Goal: Register for event/course

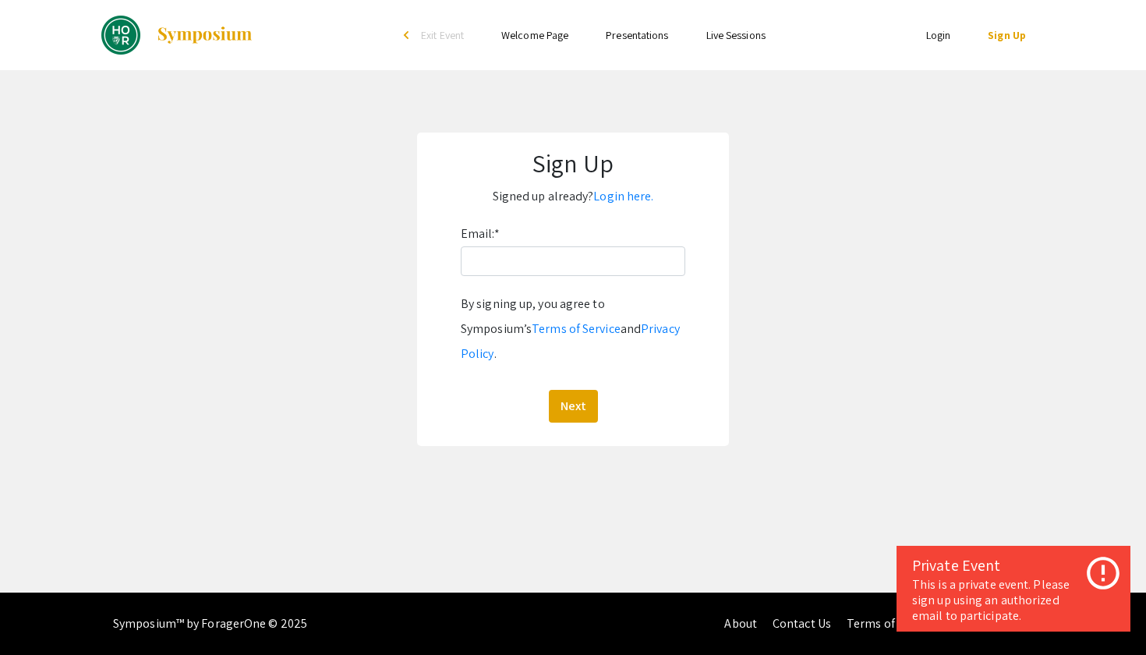
click at [629, 207] on p "Signed up already? Login here." at bounding box center [573, 196] width 281 height 25
click at [628, 195] on link "Login here." at bounding box center [624, 196] width 60 height 16
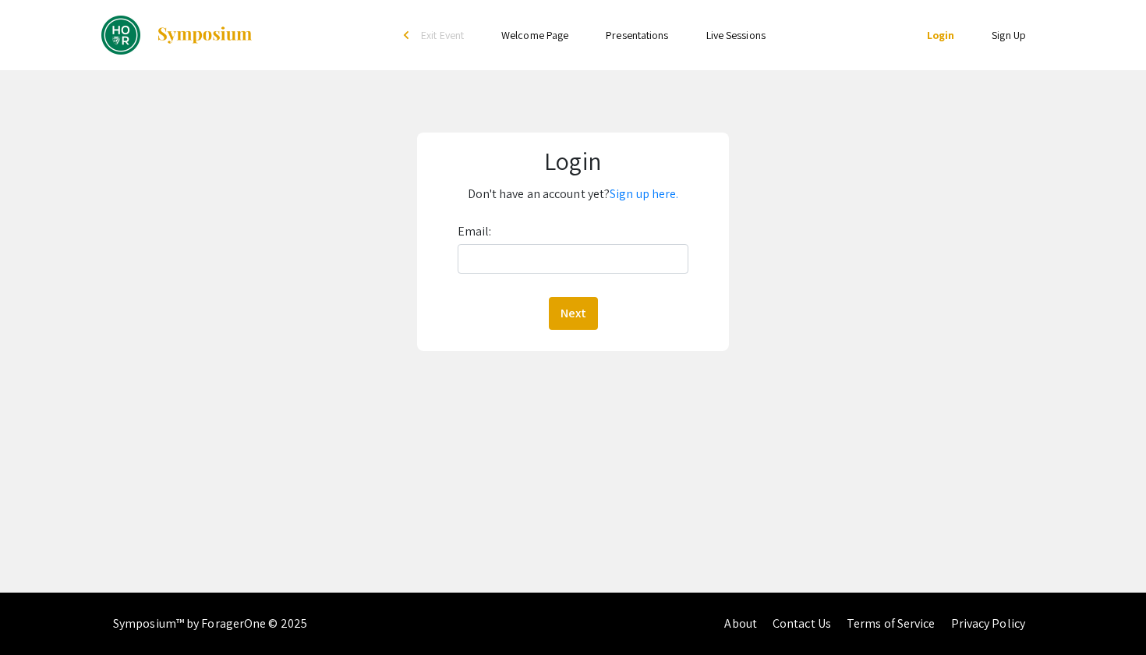
click at [573, 275] on div "Email: Next" at bounding box center [574, 274] width 232 height 111
click at [560, 285] on div "Email: Next" at bounding box center [574, 274] width 232 height 111
click at [532, 275] on div "Email: Next" at bounding box center [574, 274] width 232 height 111
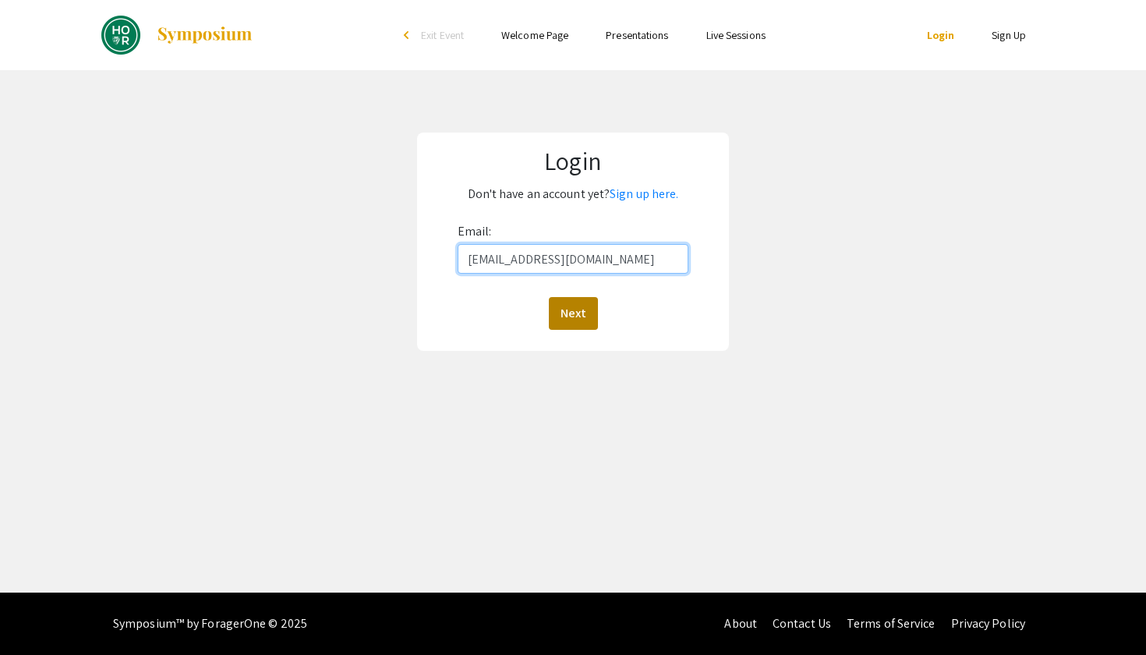
type input "[EMAIL_ADDRESS][DOMAIN_NAME]"
click at [562, 307] on button "Next" at bounding box center [573, 313] width 49 height 33
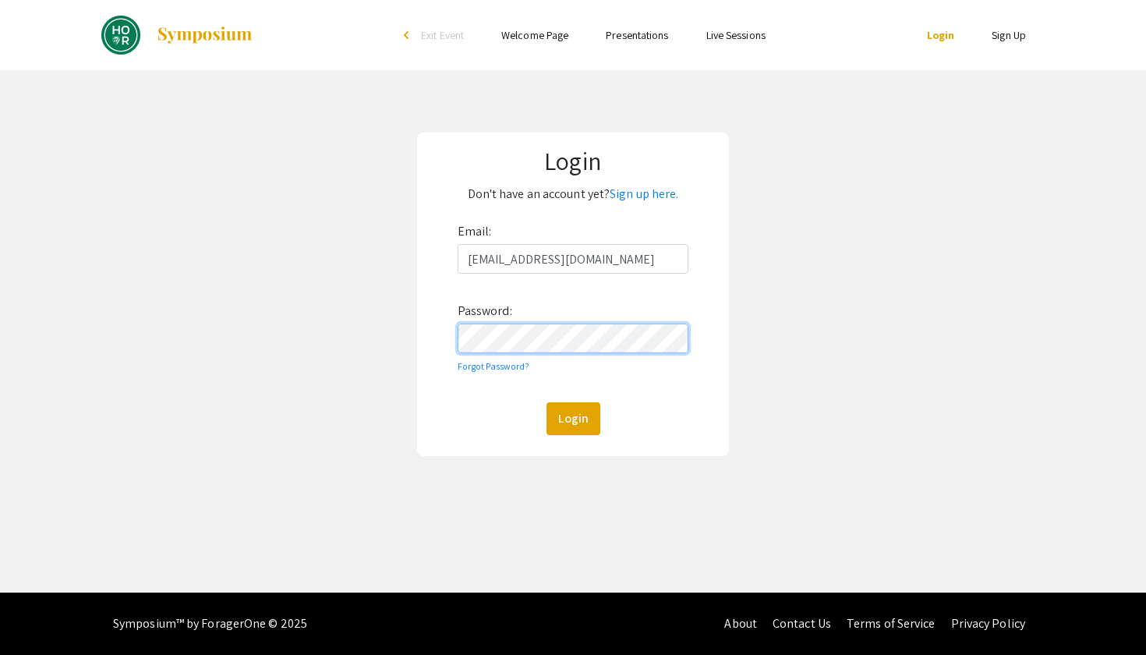
click at [572, 418] on button "Login" at bounding box center [574, 418] width 54 height 33
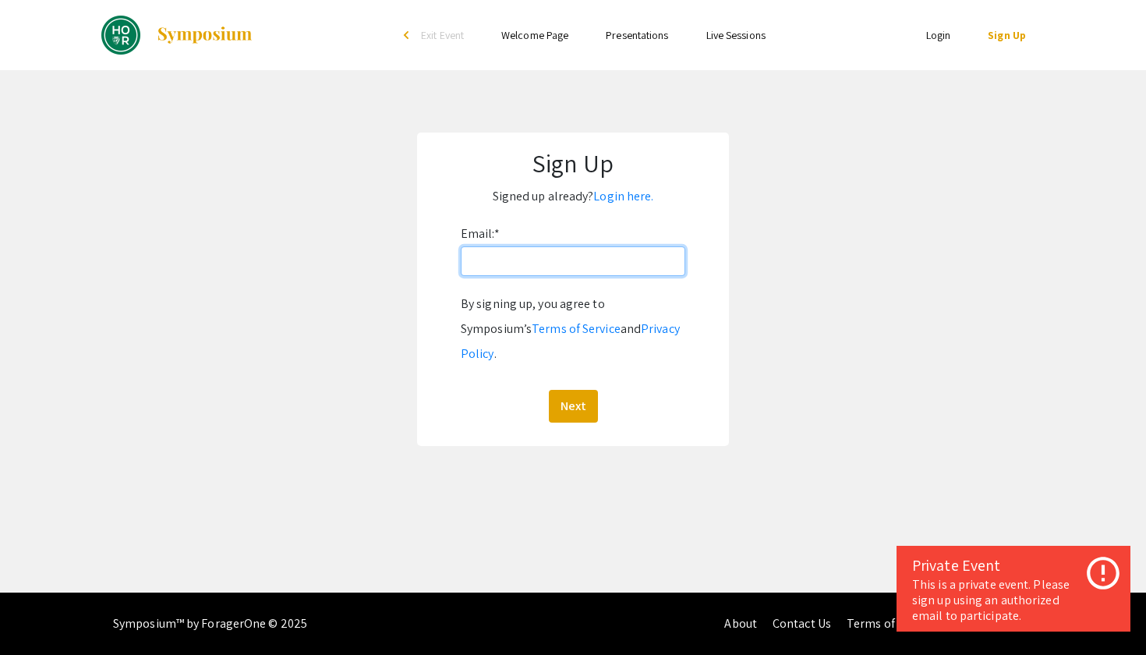
click at [571, 260] on input "Email: *" at bounding box center [573, 261] width 225 height 30
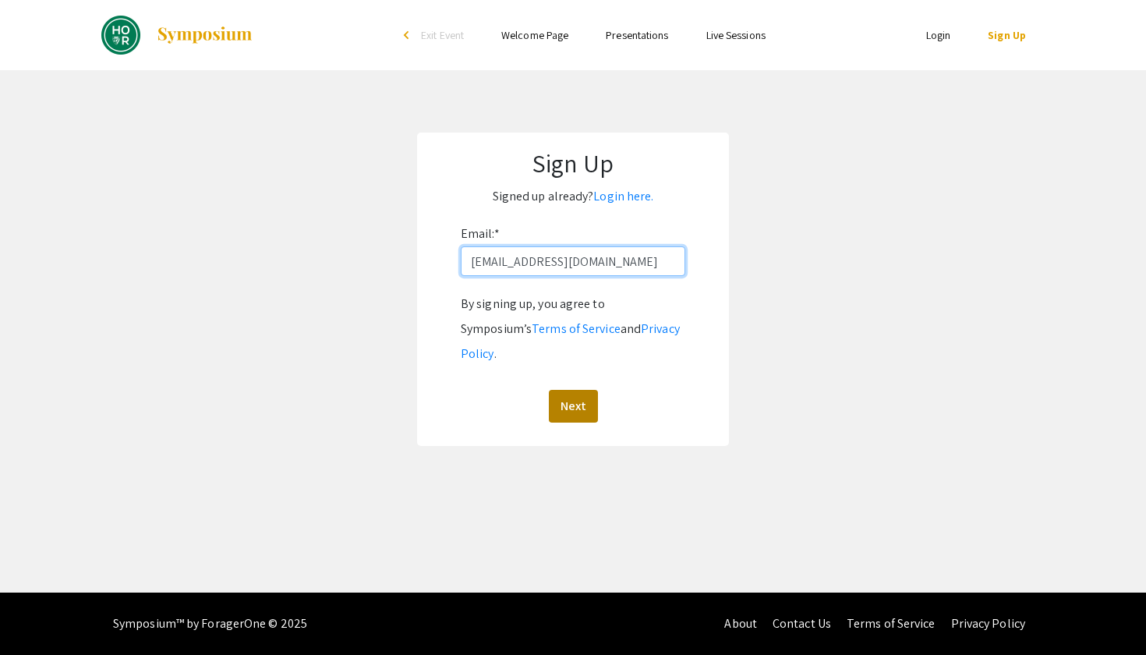
type input "[EMAIL_ADDRESS][DOMAIN_NAME]"
click at [567, 390] on button "Next" at bounding box center [573, 406] width 49 height 33
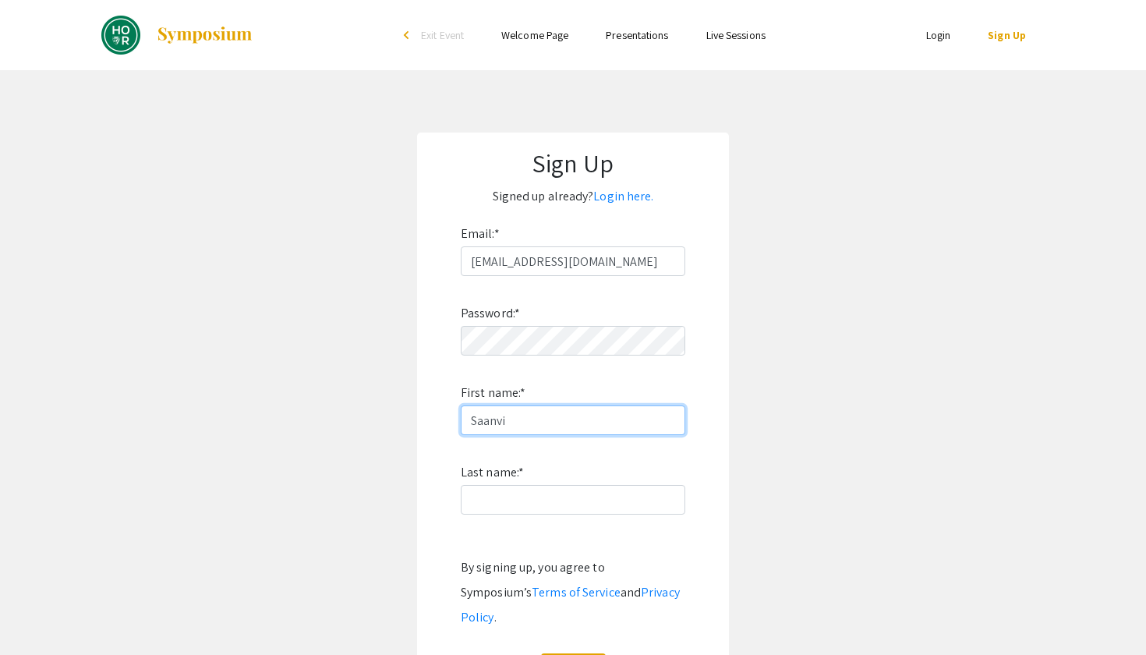
type input "Saanvi"
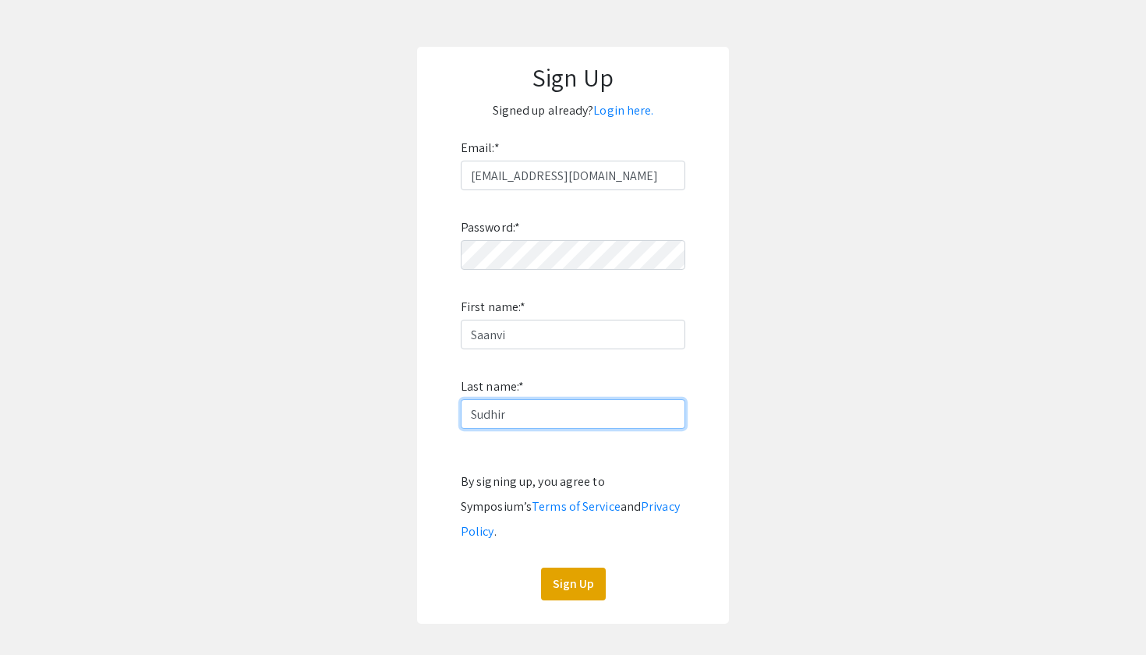
scroll to position [92, 0]
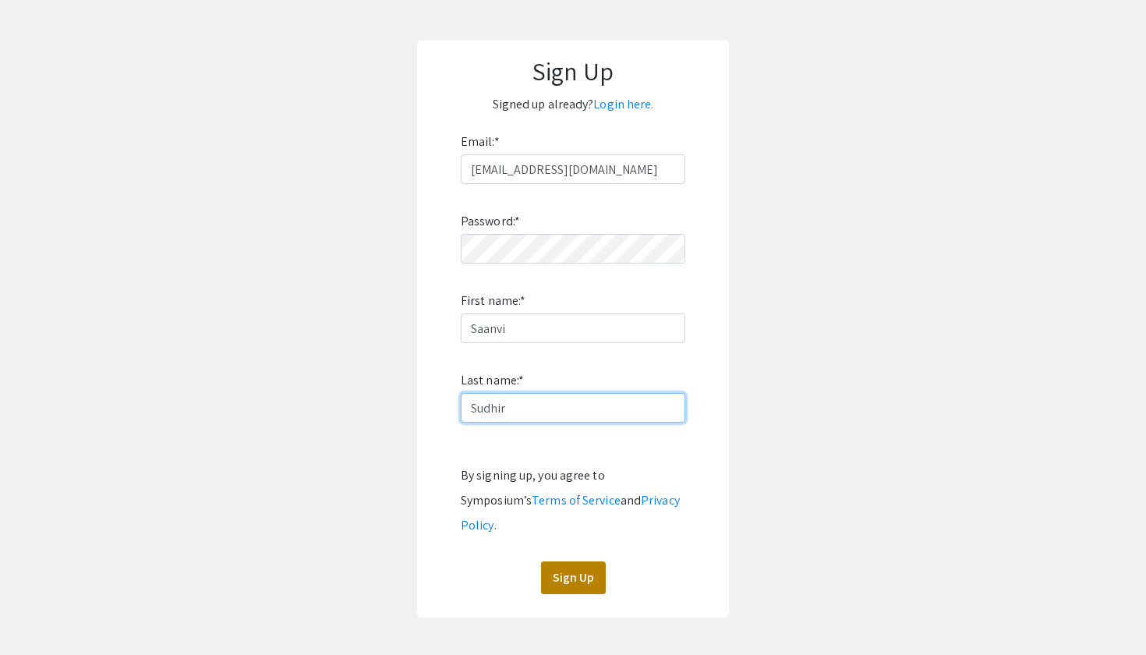
type input "Sudhir"
click at [570, 562] on button "Sign Up" at bounding box center [573, 578] width 65 height 33
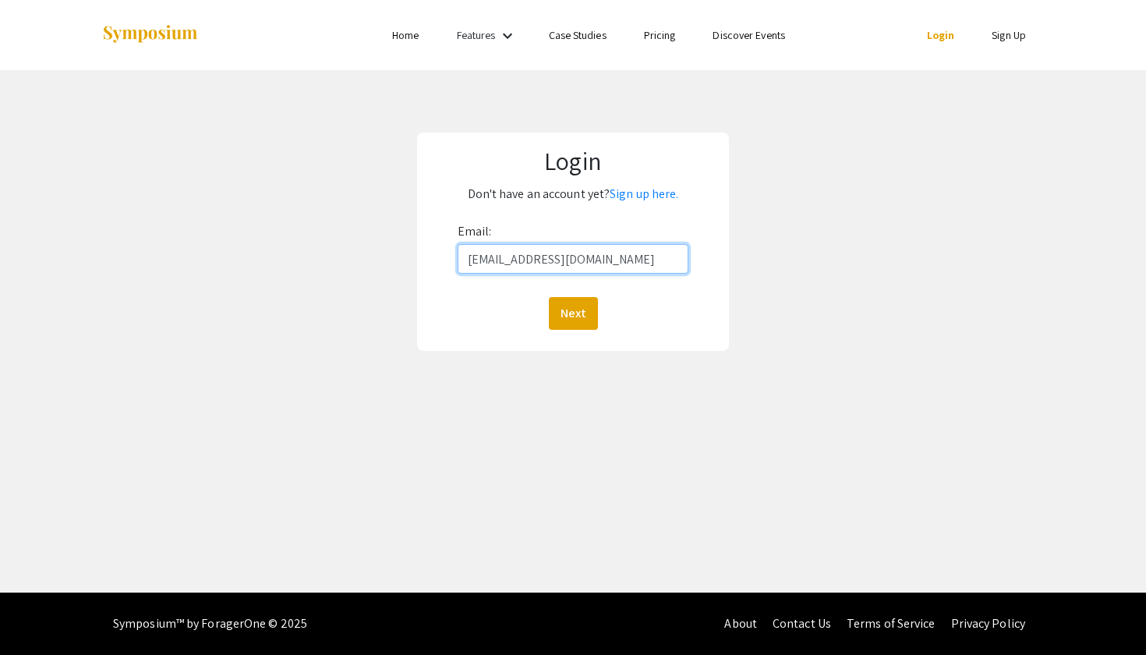
type input "[EMAIL_ADDRESS][DOMAIN_NAME]"
click at [572, 313] on button "Next" at bounding box center [573, 313] width 49 height 33
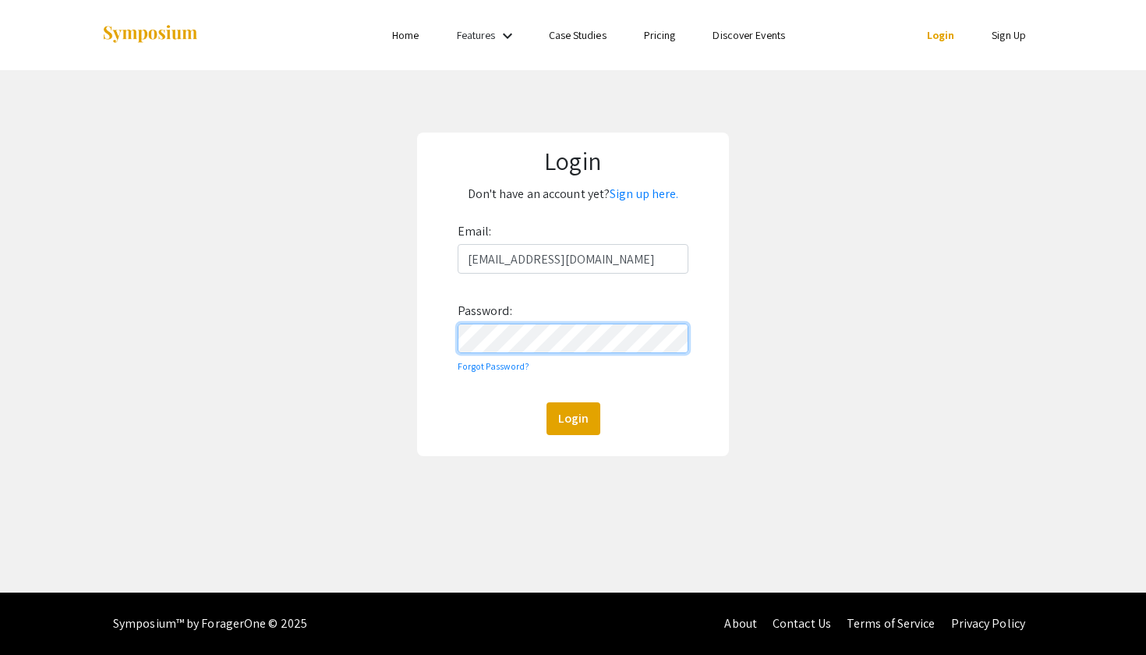
click at [572, 418] on button "Login" at bounding box center [574, 418] width 54 height 33
click at [585, 423] on button "Login" at bounding box center [574, 418] width 54 height 33
